Goal: Task Accomplishment & Management: Manage account settings

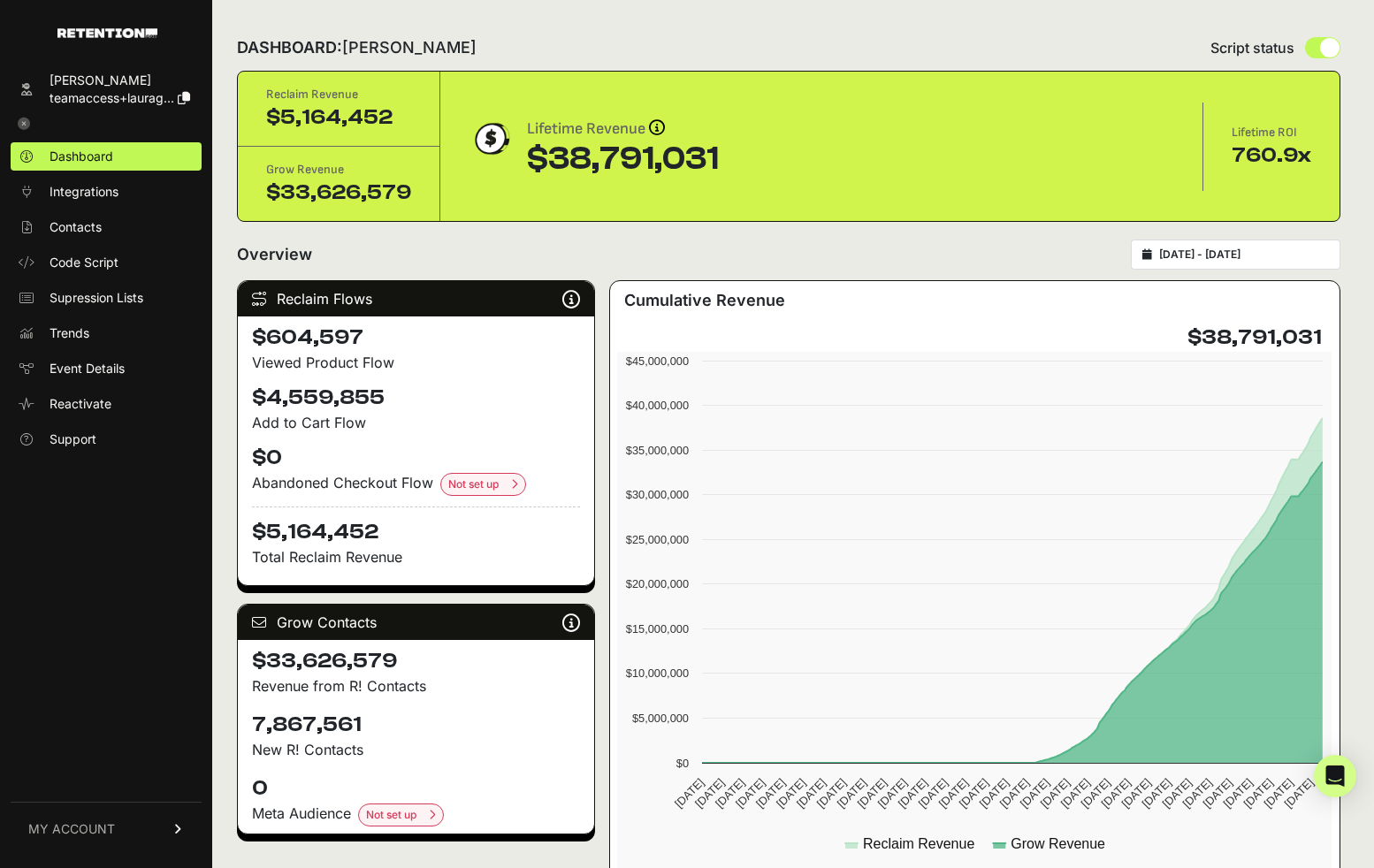
click at [97, 827] on span "MY ACCOUNT" at bounding box center [72, 829] width 87 height 17
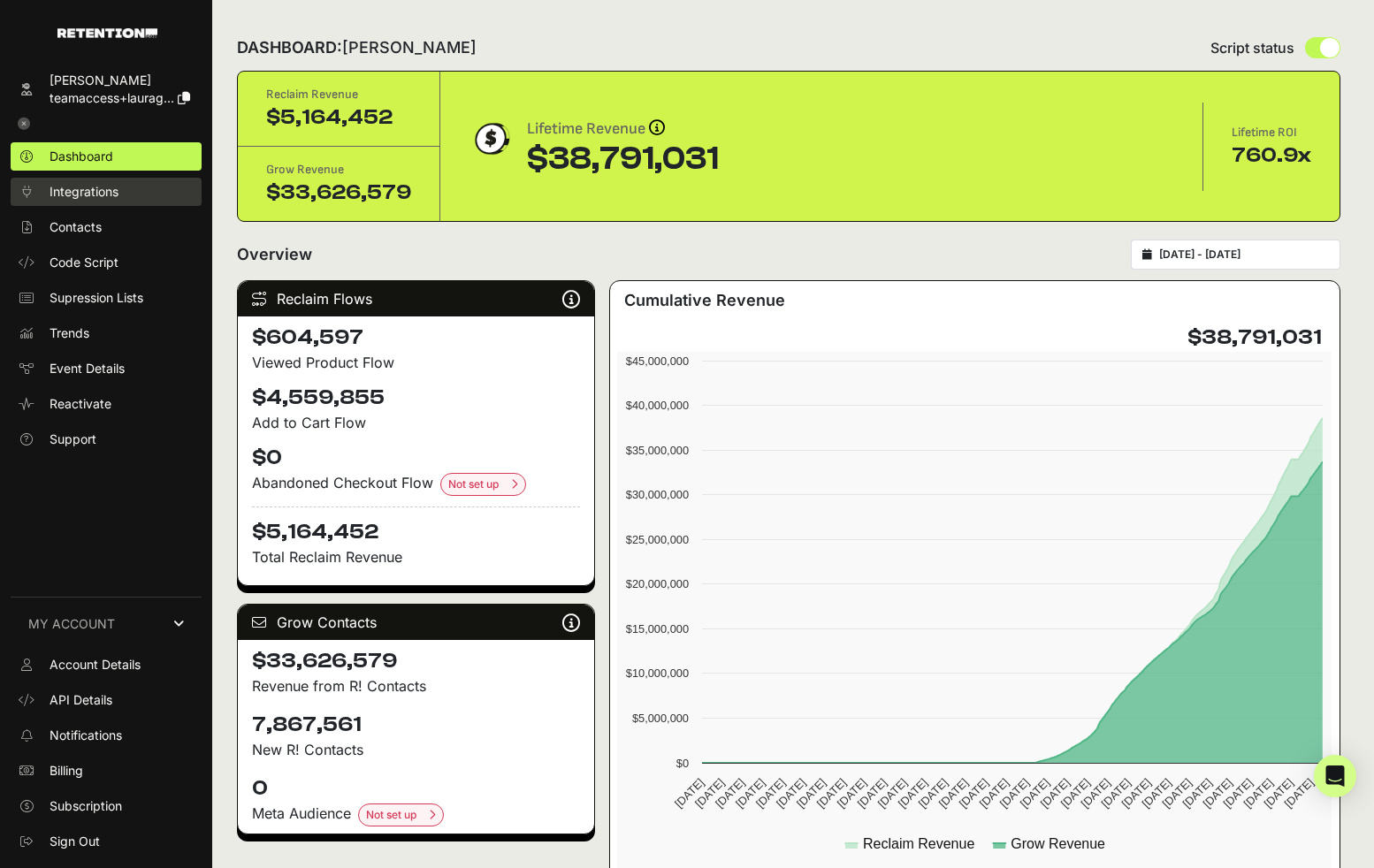
click at [100, 194] on span "Integrations" at bounding box center [84, 191] width 69 height 17
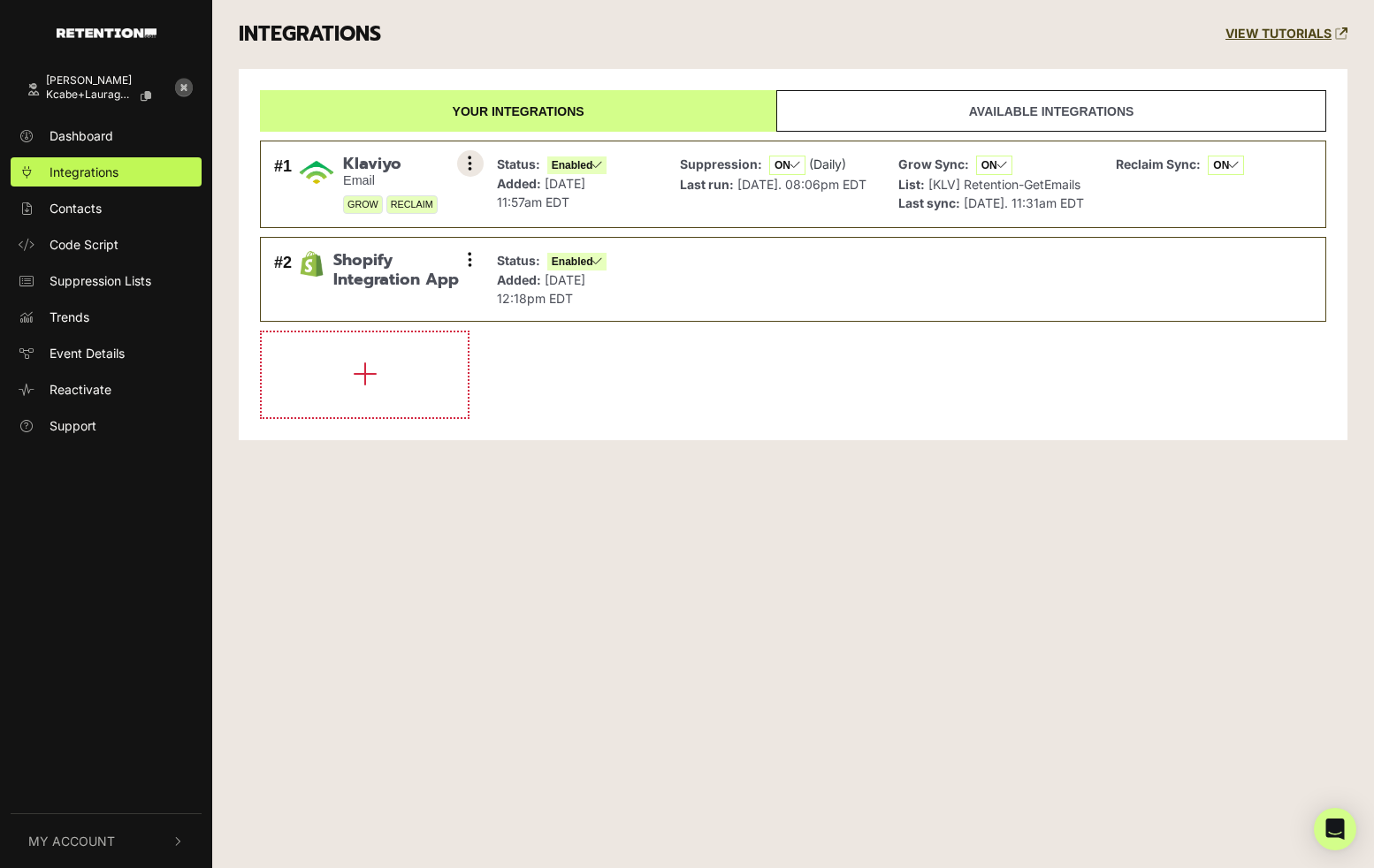
click at [462, 158] on button at bounding box center [470, 163] width 26 height 26
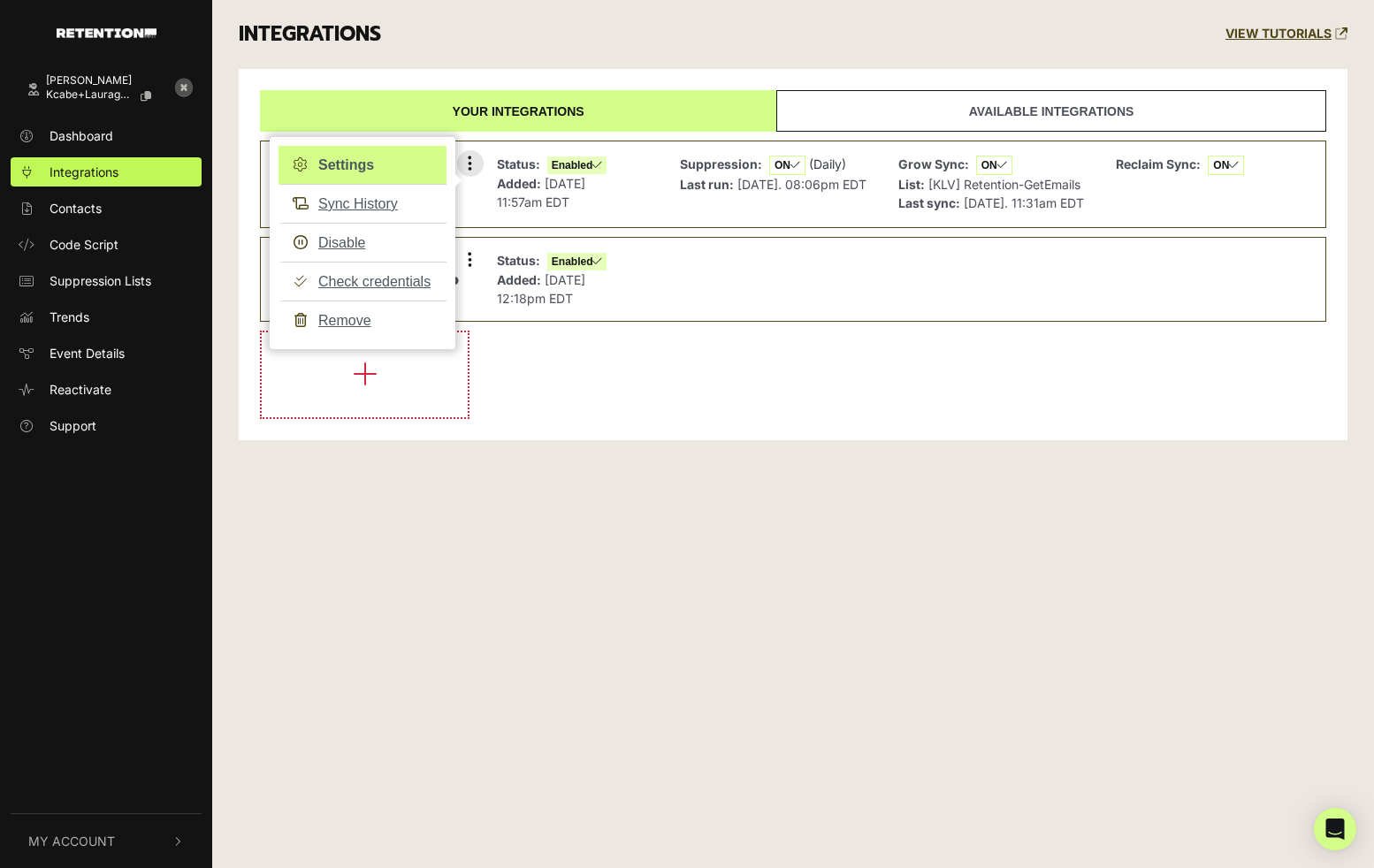
click at [374, 170] on link "Settings" at bounding box center [362, 165] width 168 height 39
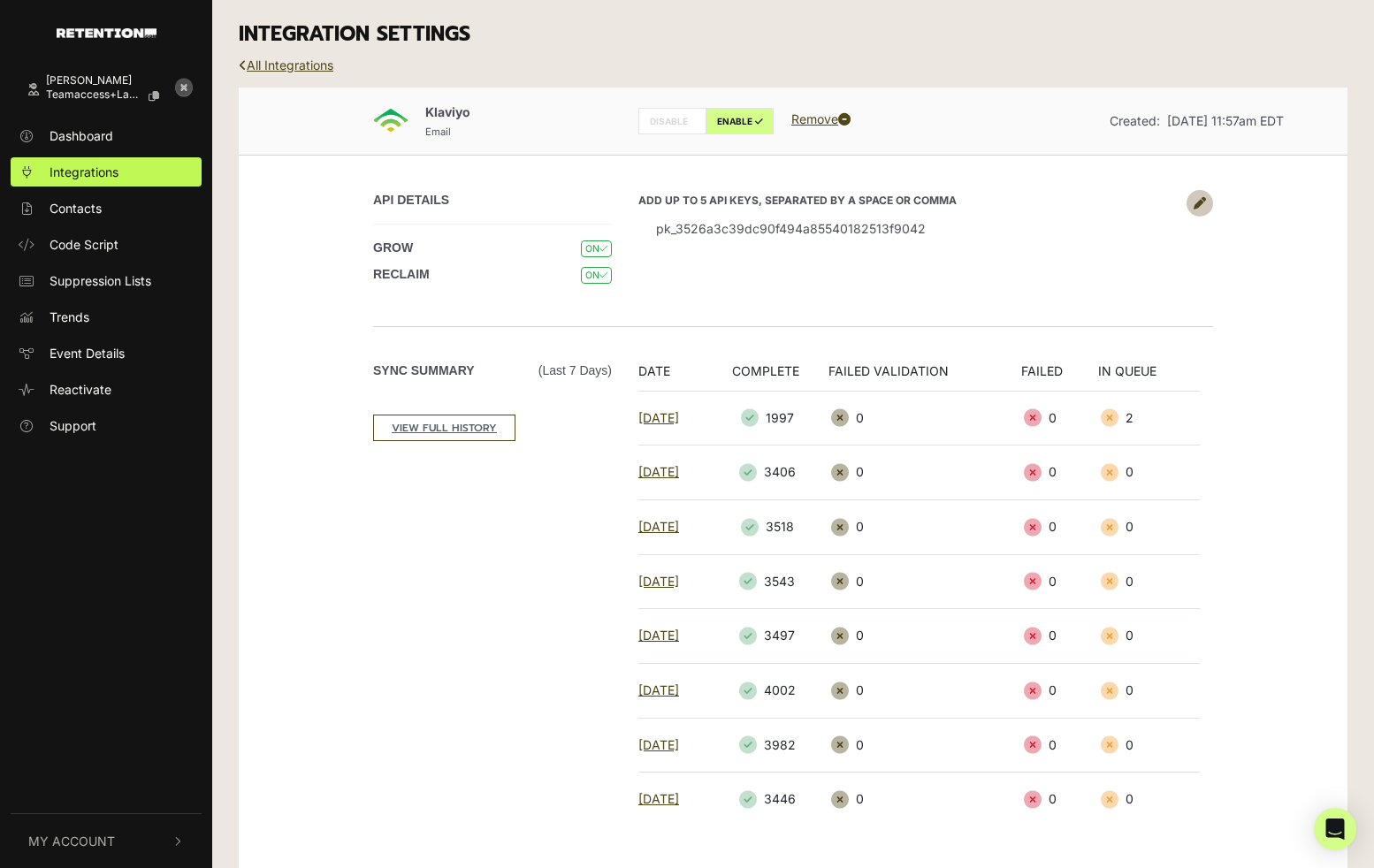
click at [766, 229] on li "pk_3526a3c39dc90f494a85540182513f9042" at bounding box center [908, 229] width 540 height 40
click at [851, 222] on li "pk_3526a3c39dc90f494a85540182513f9042" at bounding box center [908, 229] width 540 height 40
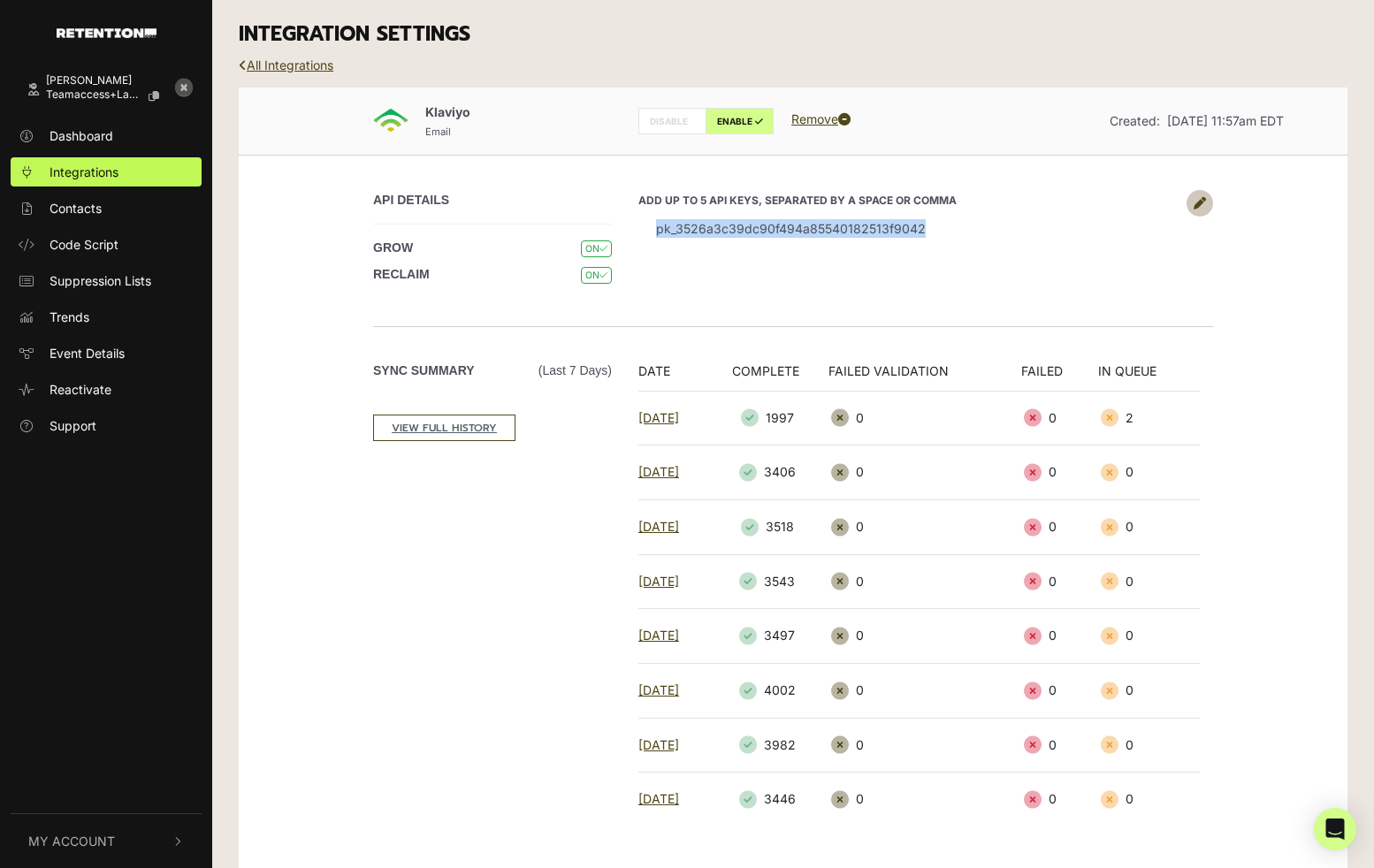
click at [851, 222] on li "pk_3526a3c39dc90f494a85540182513f9042" at bounding box center [908, 229] width 540 height 40
click at [797, 297] on div "API DETAILS GROW ON RECLAIM ON Add up to 5 API keys, separated by a space or co…" at bounding box center [793, 240] width 1008 height 171
